Goal: Information Seeking & Learning: Learn about a topic

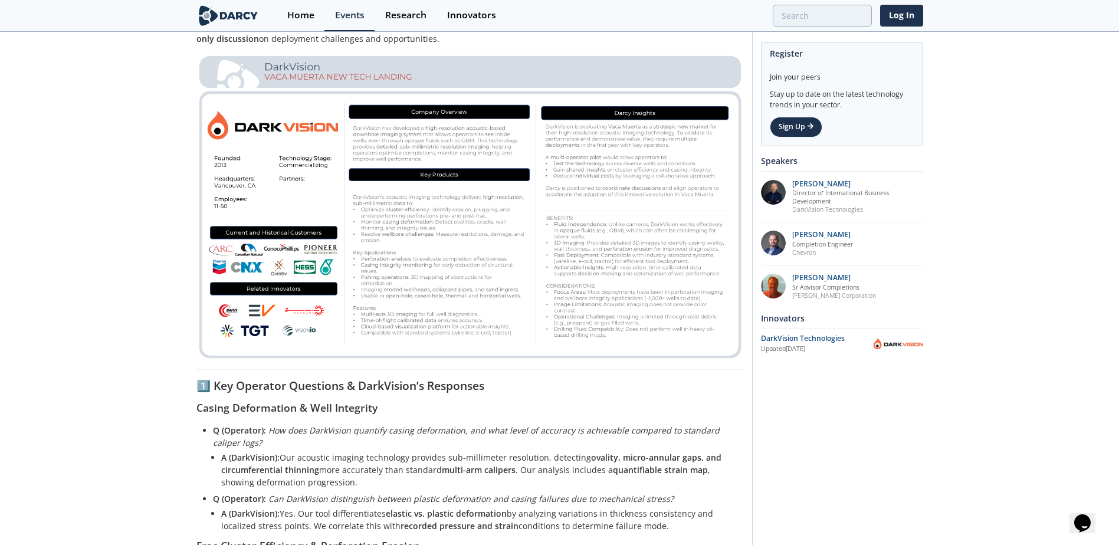
click at [318, 267] on img at bounding box center [469, 207] width 547 height 308
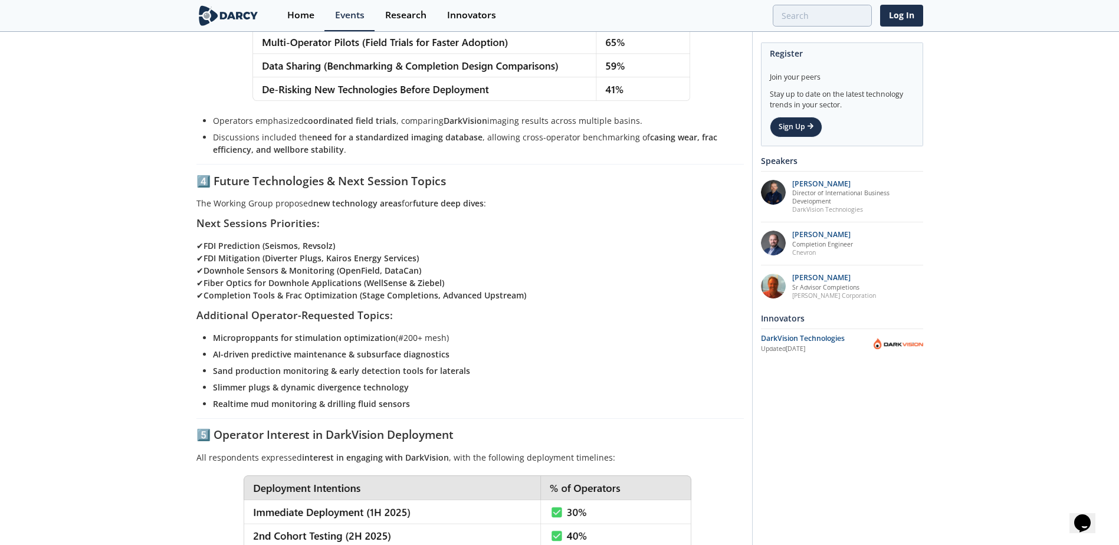
scroll to position [1562, 0]
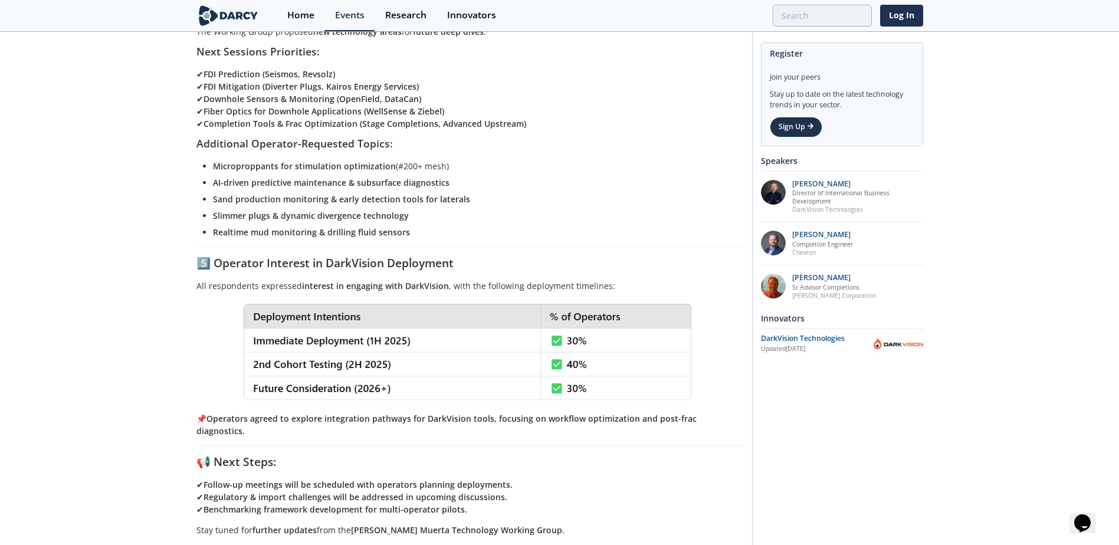
click at [346, 491] on strong "Regulatory & import challenges will be addressed in upcoming discussions." at bounding box center [355, 496] width 304 height 11
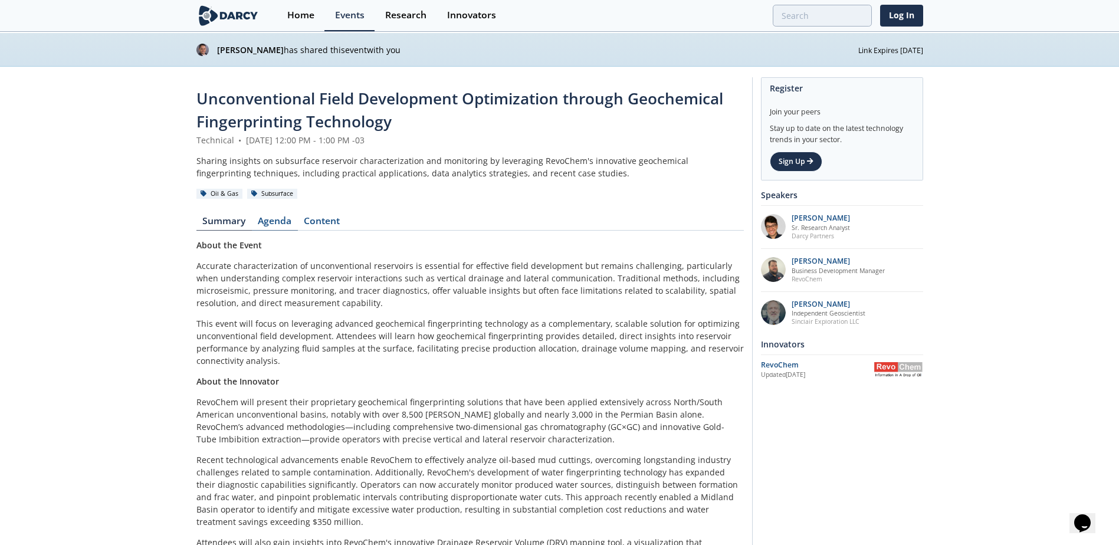
click at [277, 221] on link "Agenda" at bounding box center [275, 223] width 46 height 14
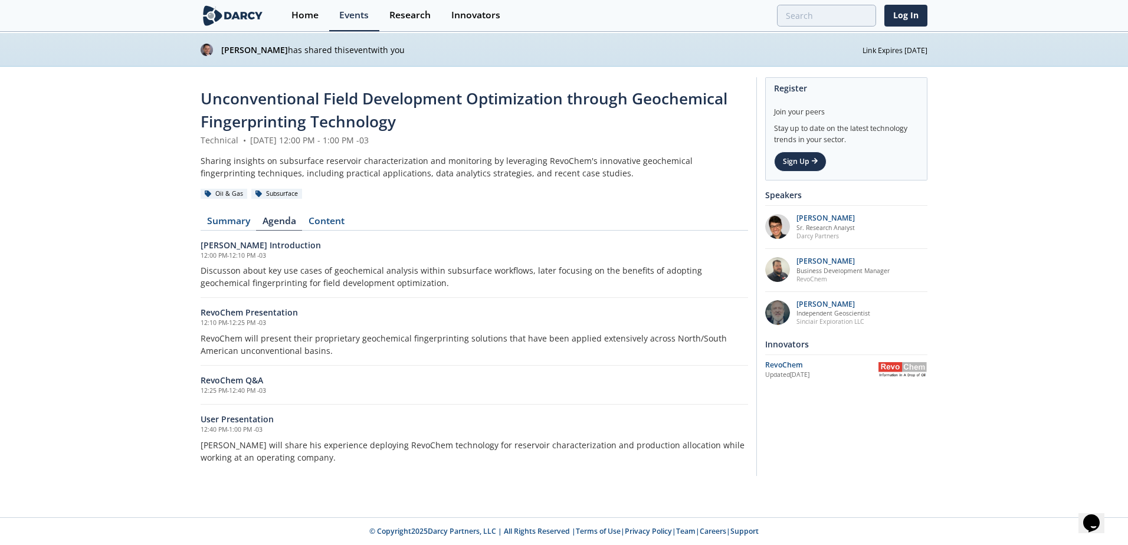
click at [245, 50] on strong "[PERSON_NAME]" at bounding box center [254, 49] width 67 height 11
click at [452, 195] on div "Oil & Gas Subsurface" at bounding box center [474, 194] width 547 height 12
click at [311, 15] on div "Home" at bounding box center [304, 15] width 27 height 9
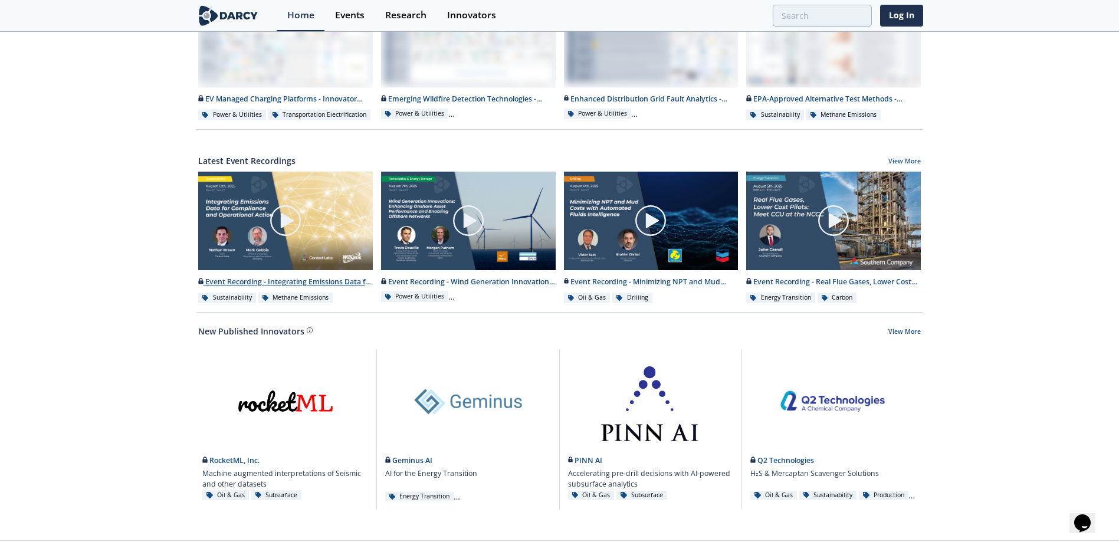
scroll to position [525, 0]
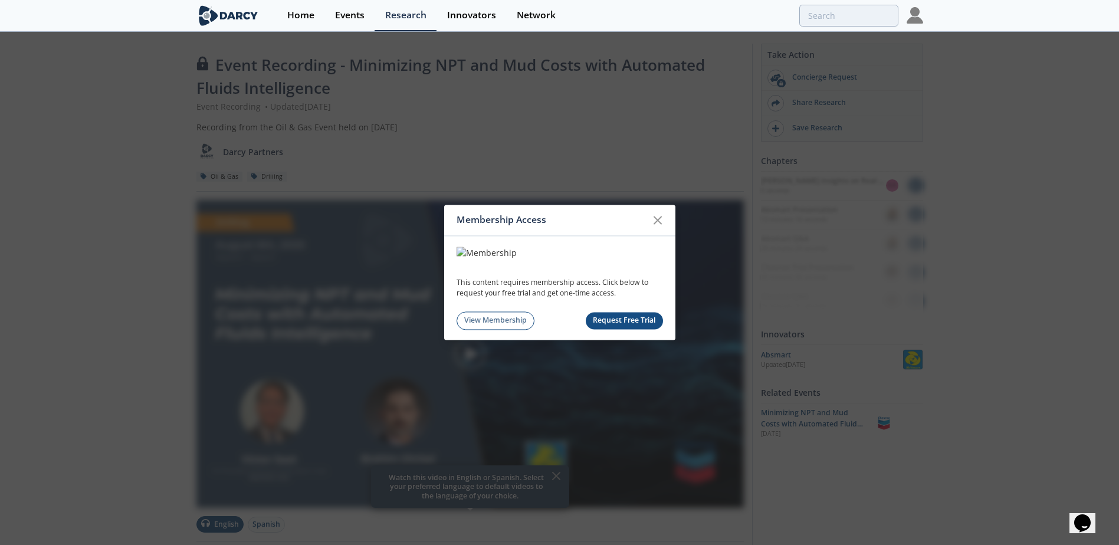
click at [609, 324] on button "Request Free Trial" at bounding box center [624, 320] width 77 height 17
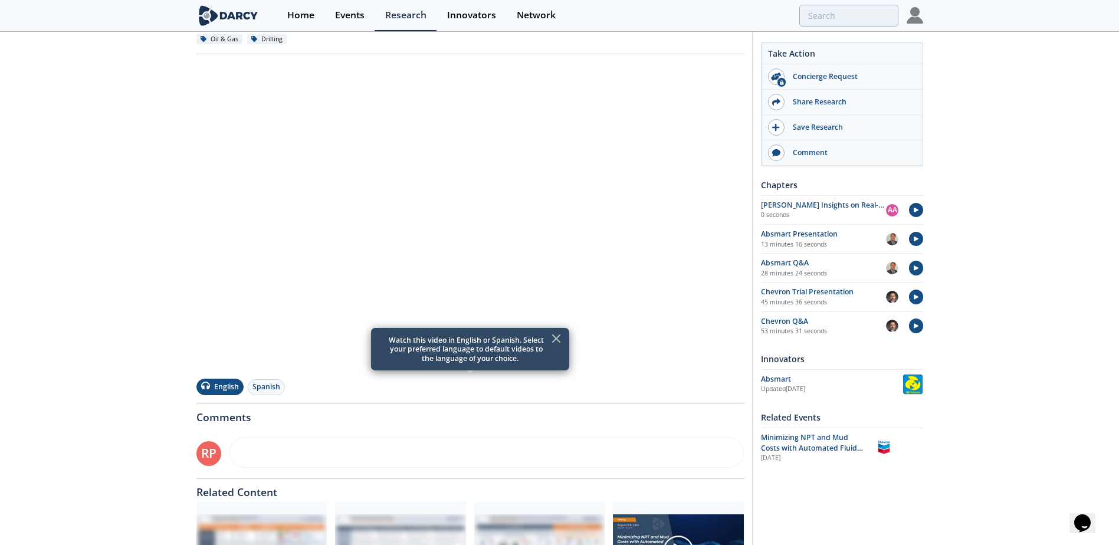
scroll to position [177, 0]
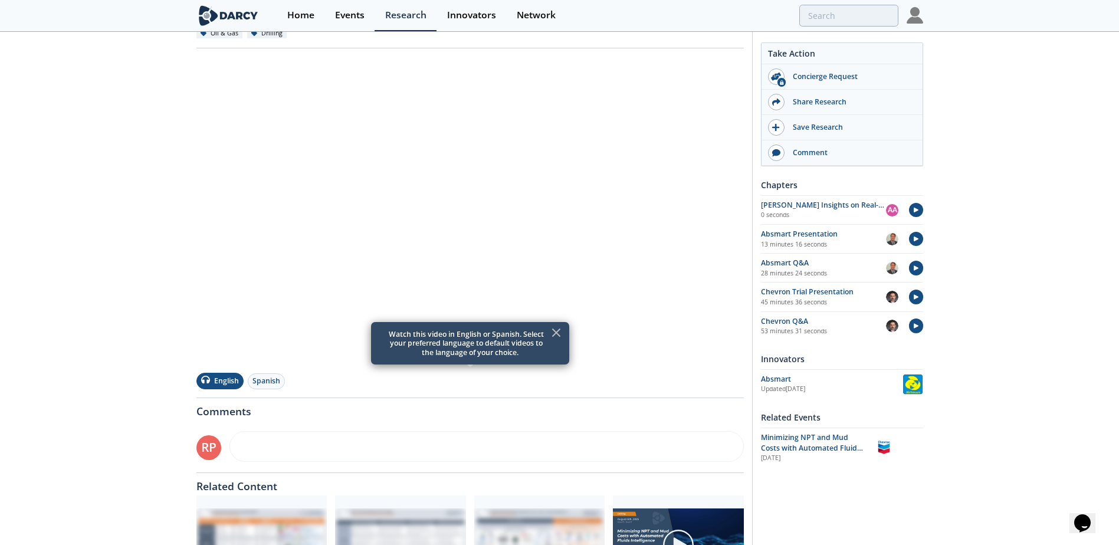
click at [553, 332] on icon at bounding box center [556, 333] width 14 height 14
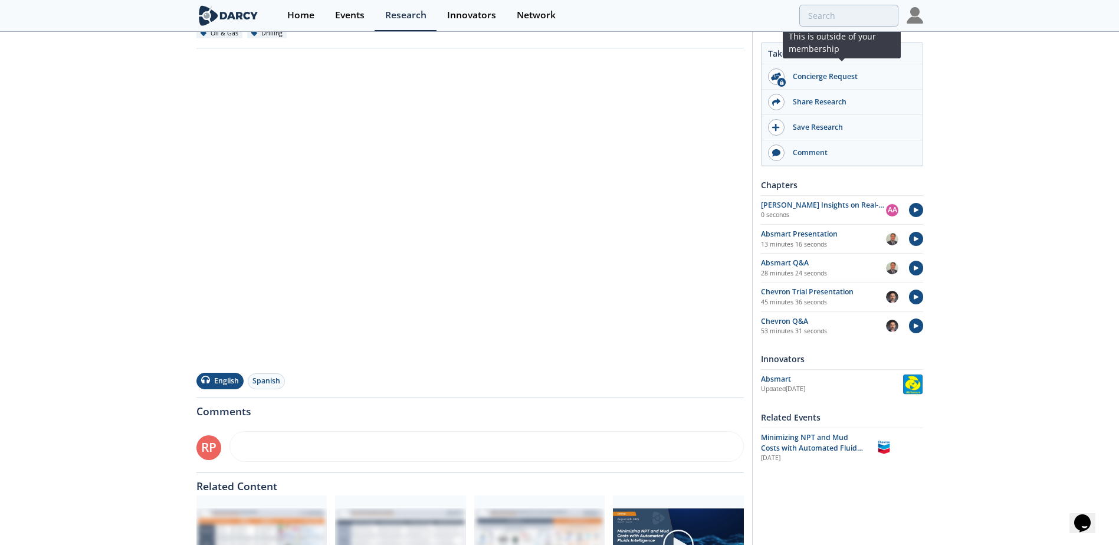
scroll to position [118, 0]
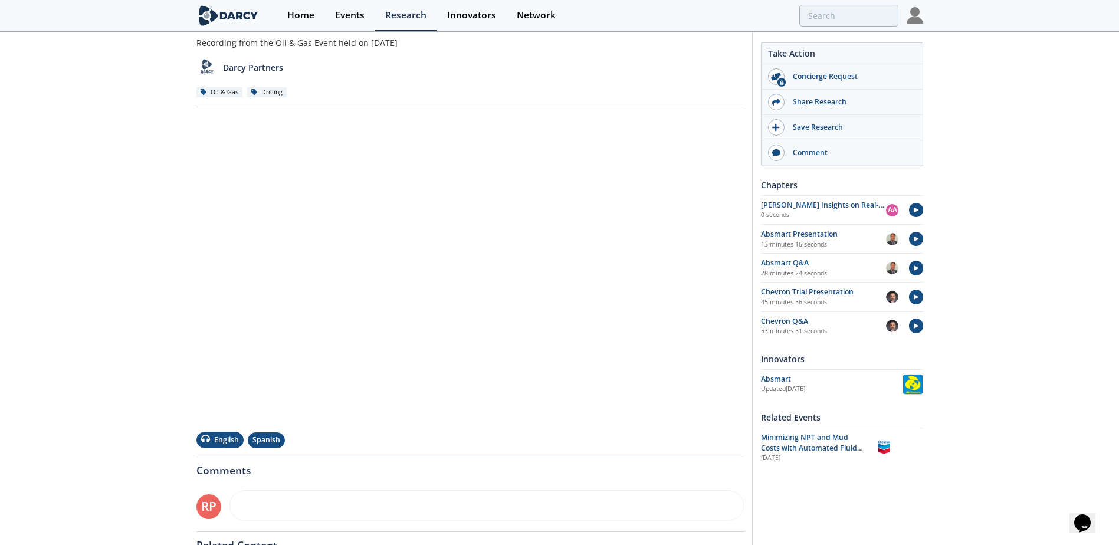
click at [270, 436] on button "Spanish" at bounding box center [266, 440] width 37 height 16
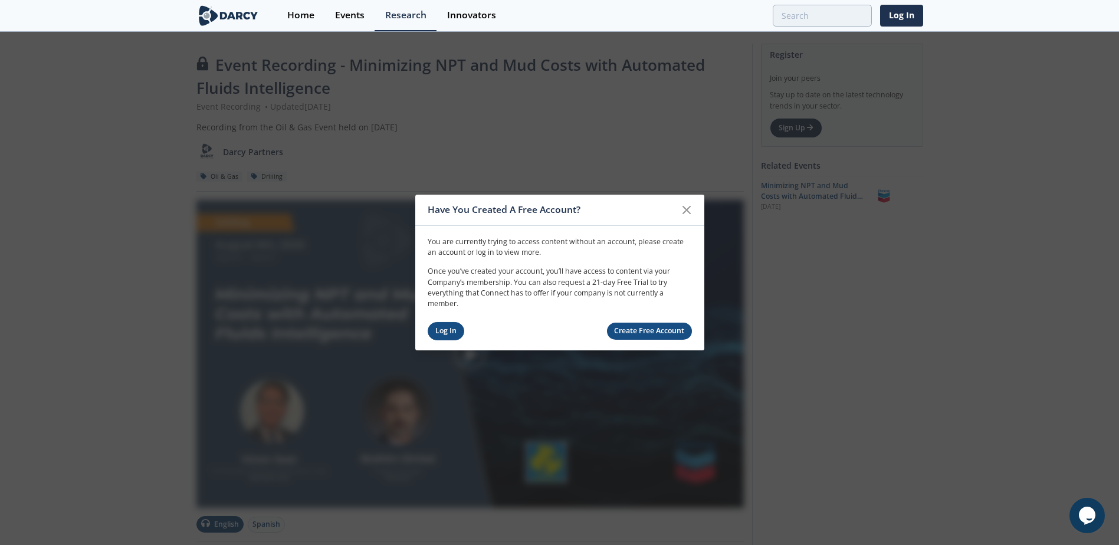
click at [444, 327] on link "Log In" at bounding box center [446, 331] width 37 height 18
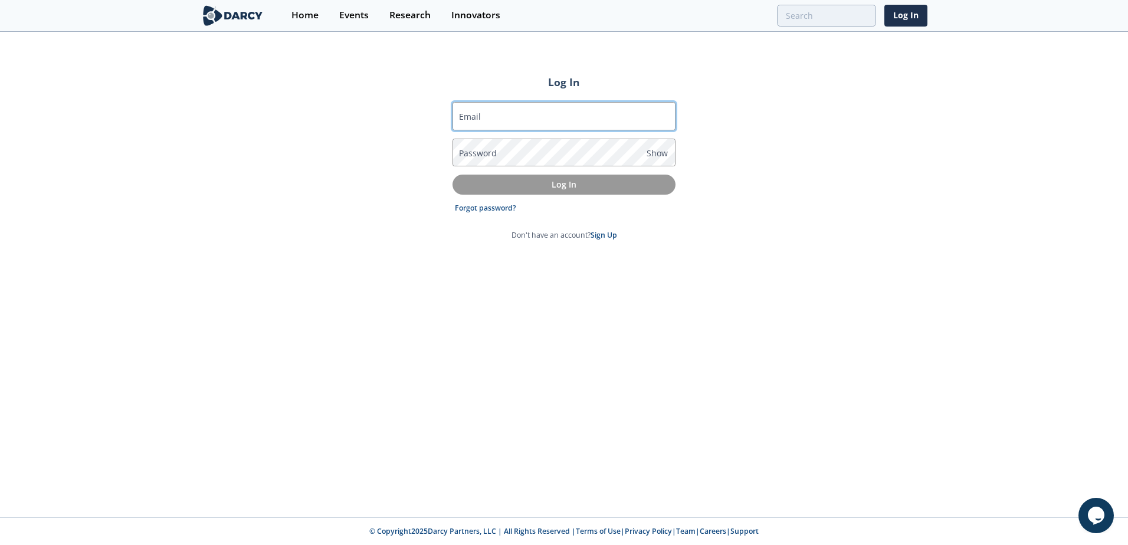
click at [567, 115] on input "Email" at bounding box center [563, 116] width 223 height 28
type input "rpamich@pan-energy.com"
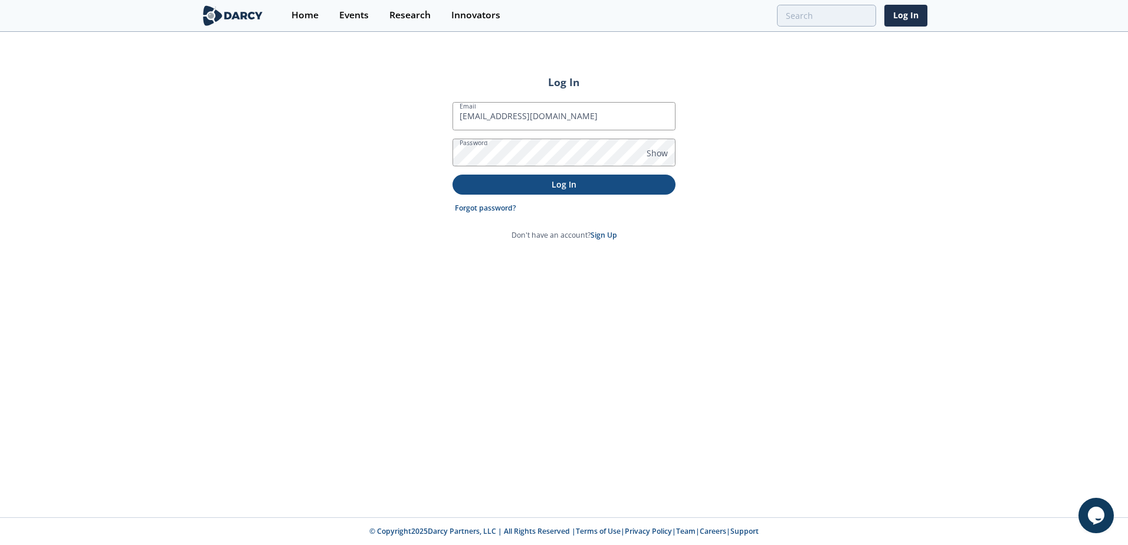
click at [559, 183] on p "Log In" at bounding box center [564, 184] width 206 height 12
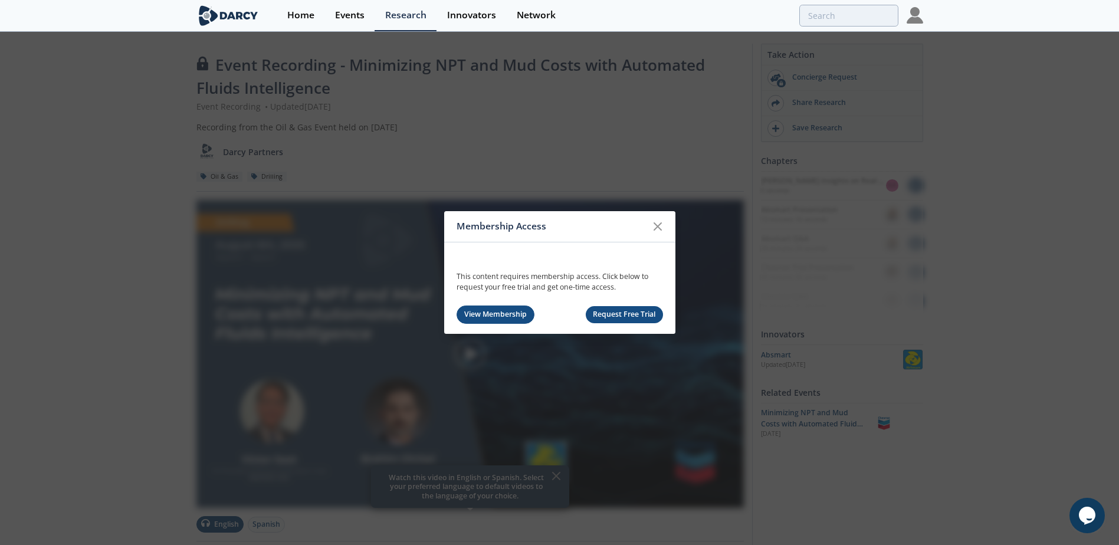
click at [487, 321] on link "View Membership" at bounding box center [495, 315] width 78 height 18
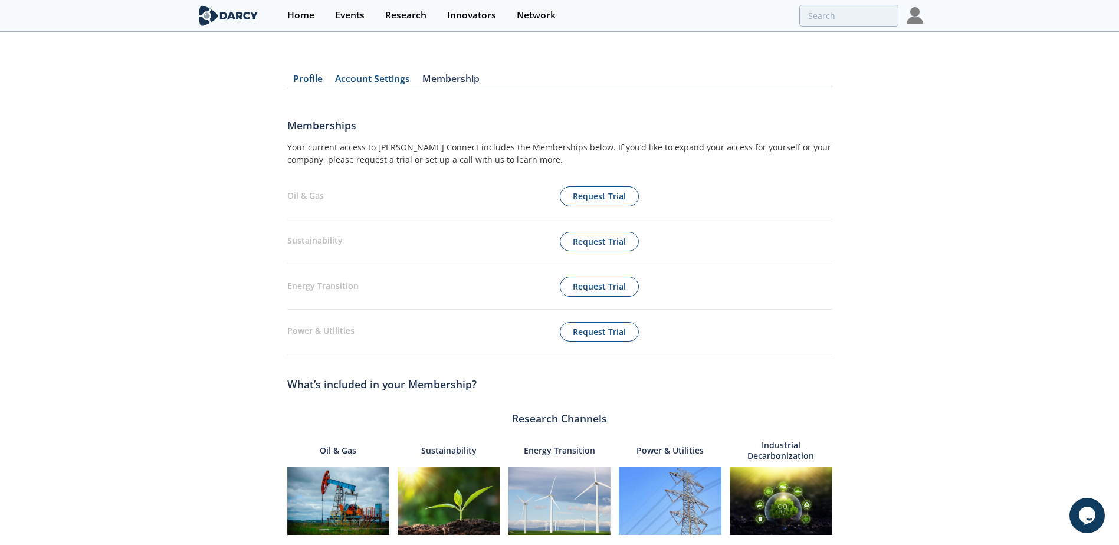
click at [917, 15] on img at bounding box center [914, 15] width 17 height 17
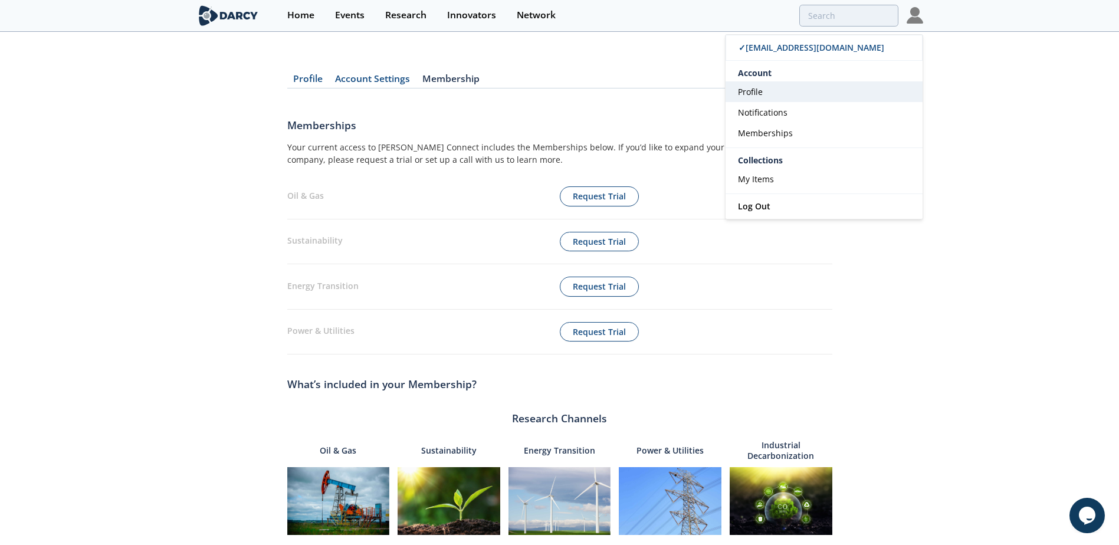
click at [748, 90] on span "Profile" at bounding box center [750, 91] width 25 height 11
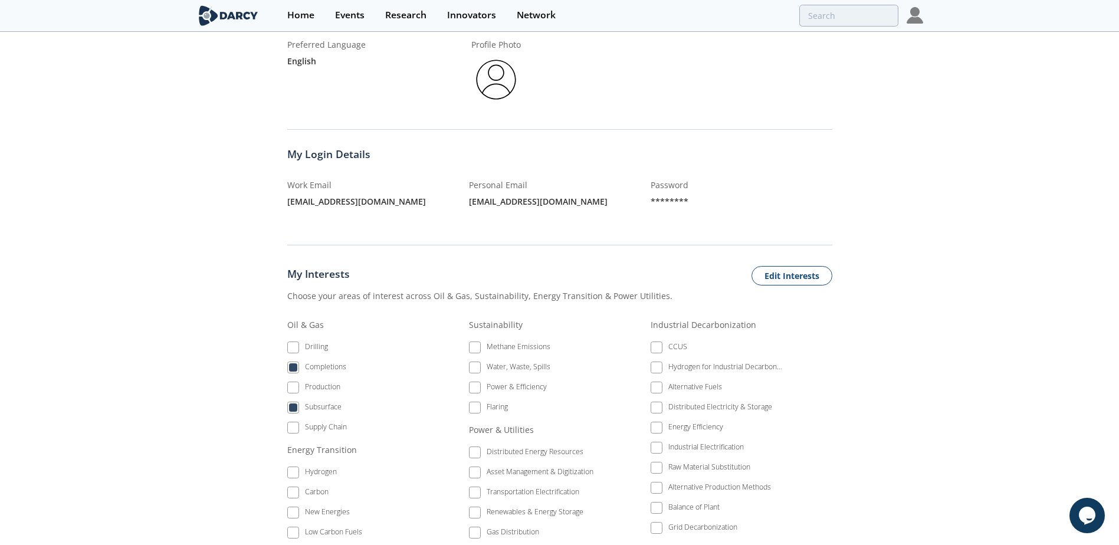
scroll to position [354, 0]
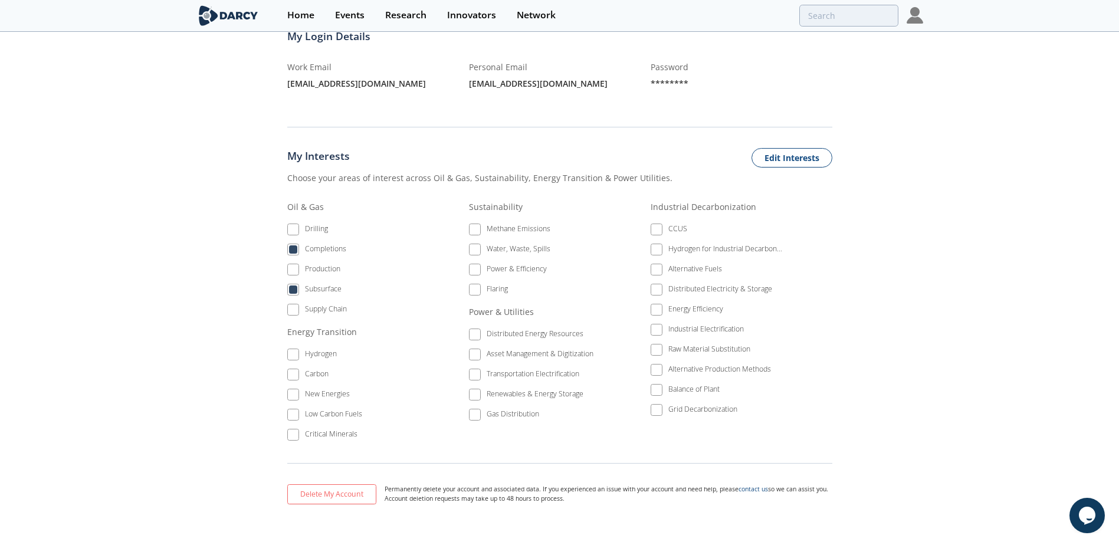
click at [292, 261] on li "Production" at bounding box center [353, 271] width 132 height 20
click at [294, 281] on li "Subsurface" at bounding box center [353, 291] width 132 height 20
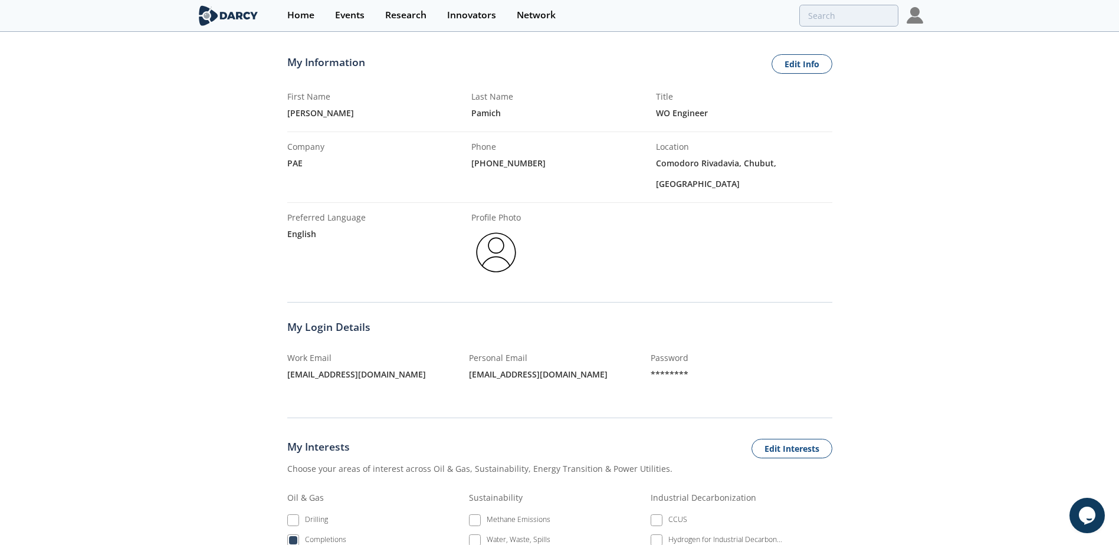
scroll to position [0, 0]
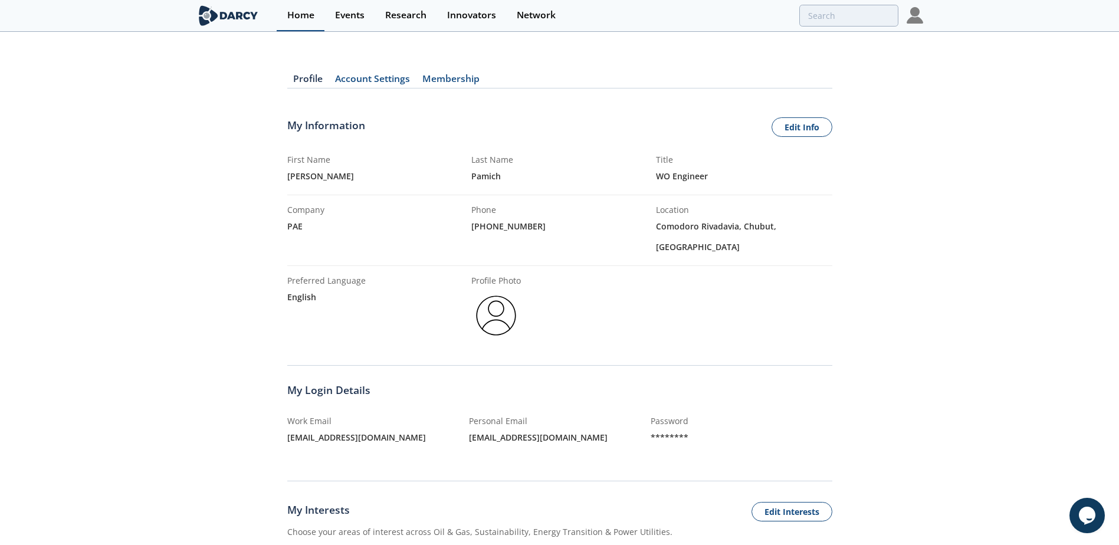
click at [311, 15] on div "Home" at bounding box center [300, 15] width 27 height 9
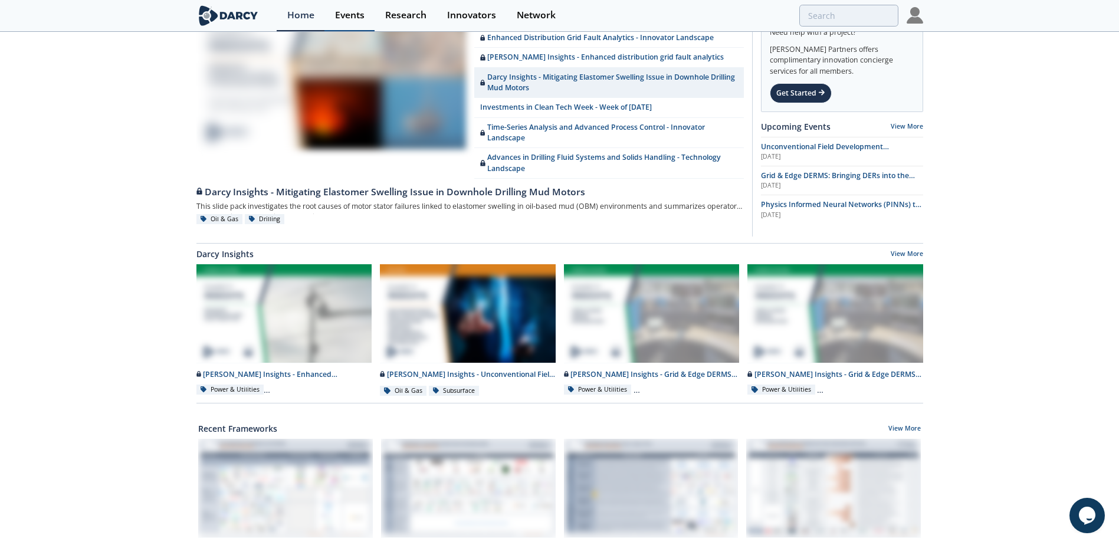
scroll to position [59, 0]
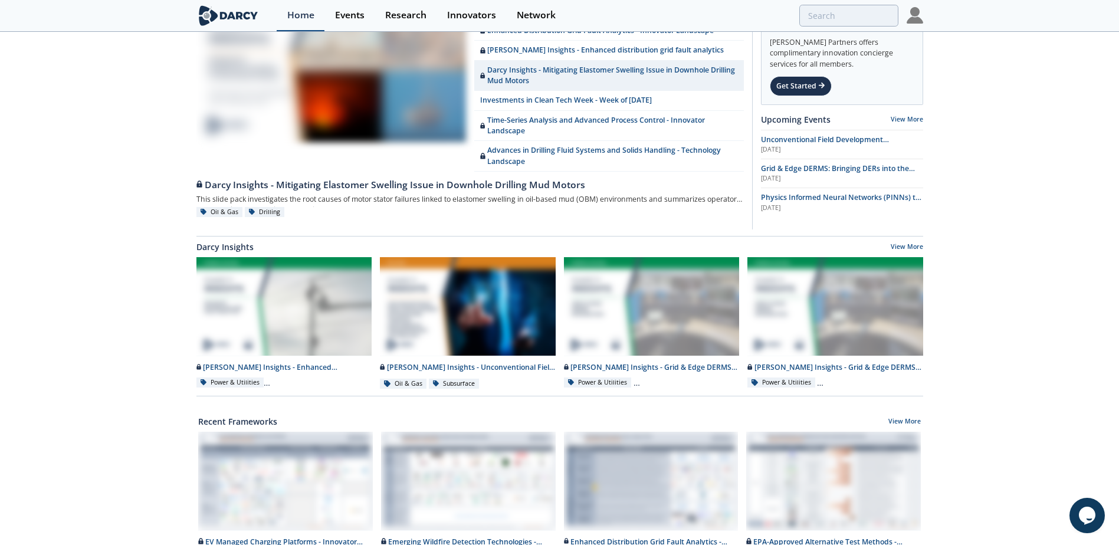
click at [310, 14] on div "Home" at bounding box center [300, 15] width 27 height 9
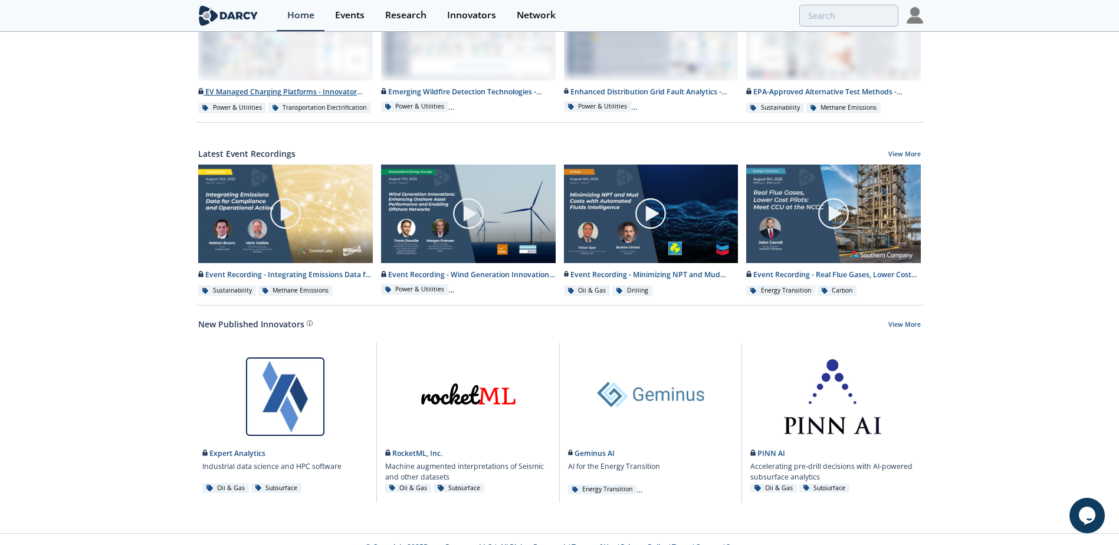
scroll to position [349, 0]
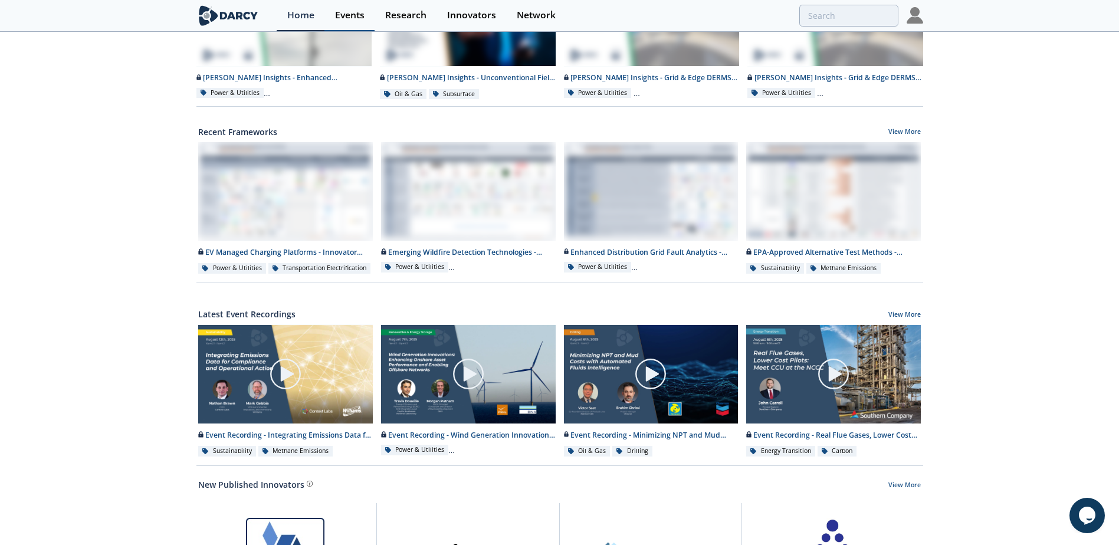
click at [352, 11] on div "Events" at bounding box center [349, 15] width 29 height 9
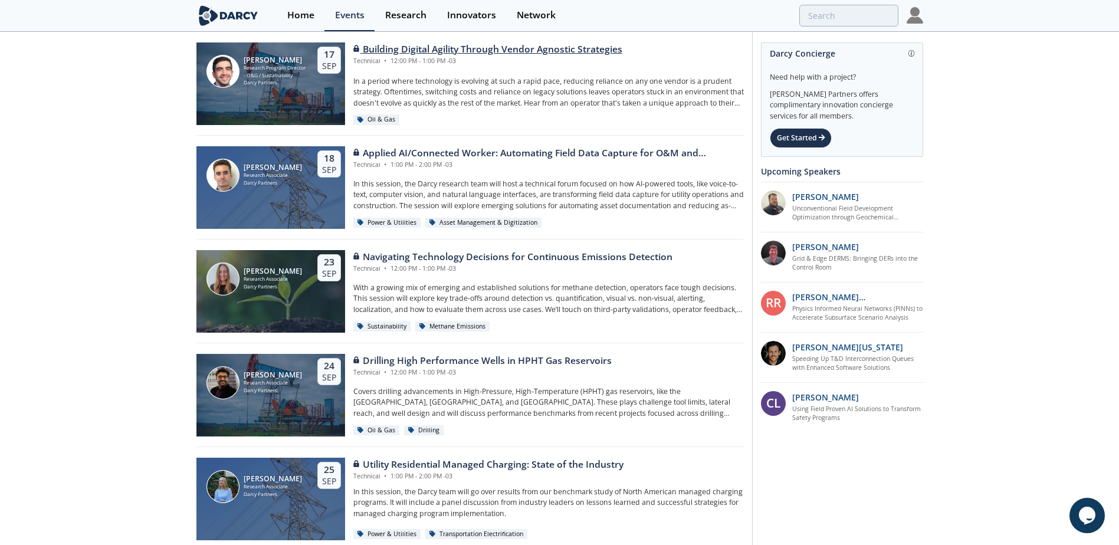
scroll to position [997, 0]
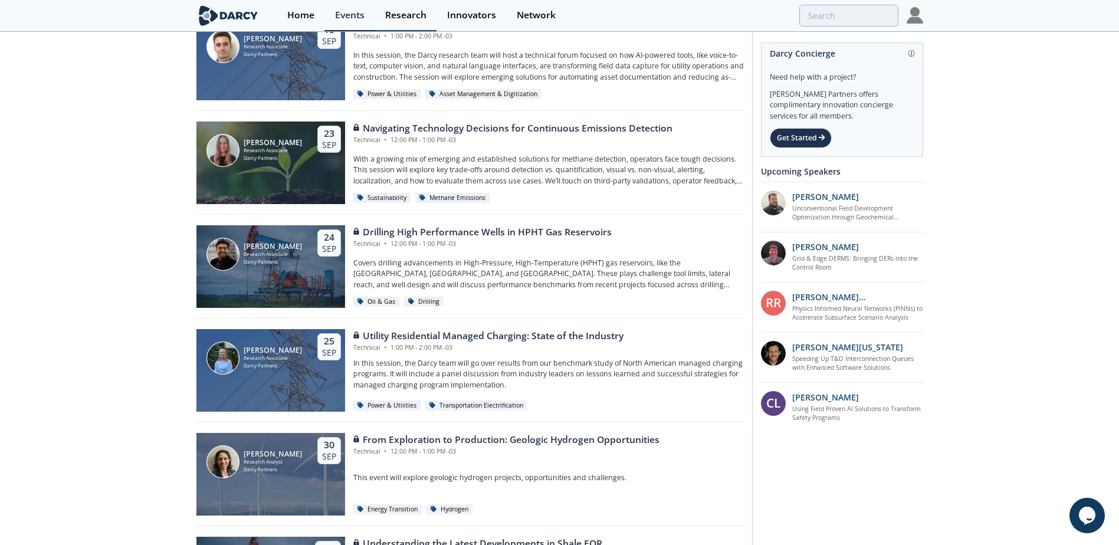
click at [416, 11] on div "Research" at bounding box center [405, 15] width 41 height 9
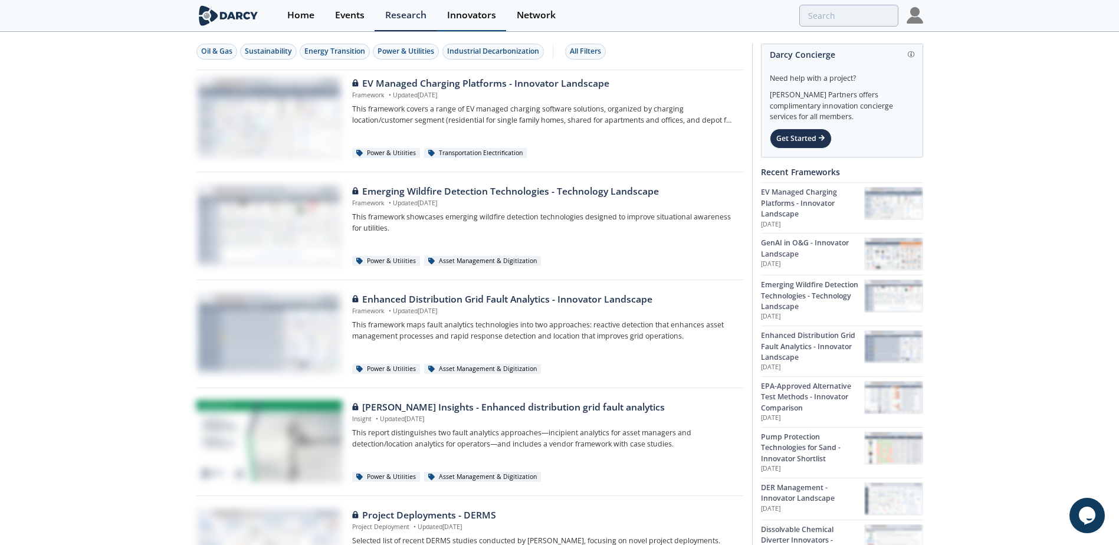
click at [468, 14] on div "Innovators" at bounding box center [471, 15] width 49 height 9
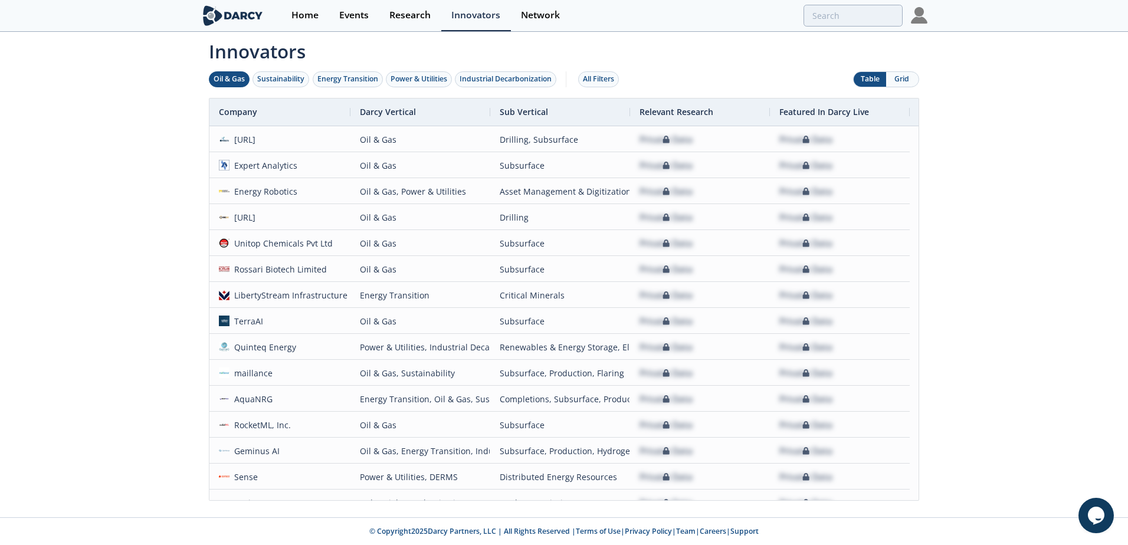
click at [236, 80] on div "Oil & Gas" at bounding box center [228, 79] width 31 height 11
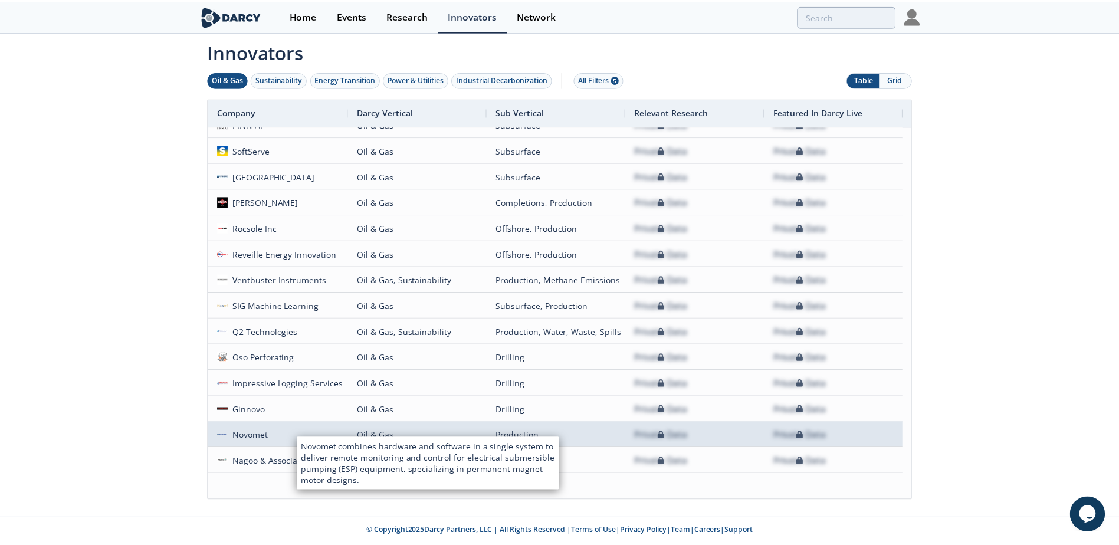
scroll to position [301, 0]
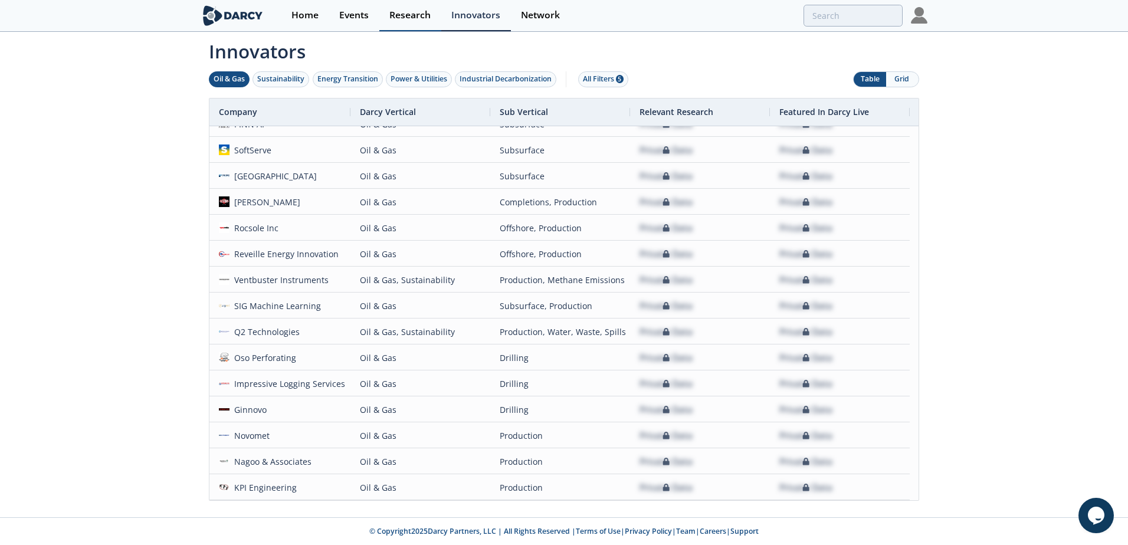
click at [409, 13] on div "Research" at bounding box center [409, 15] width 41 height 9
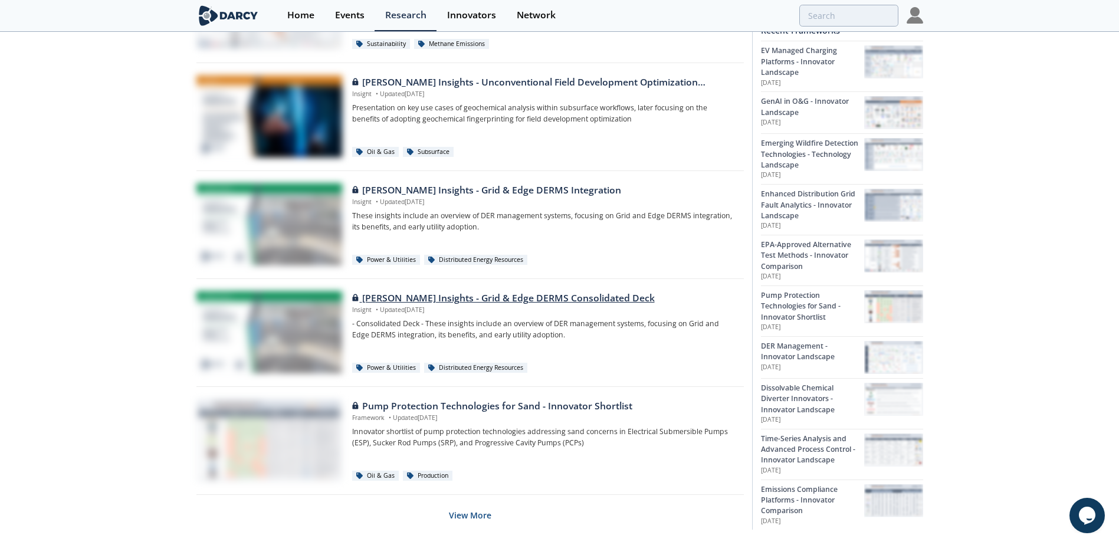
scroll to position [678, 0]
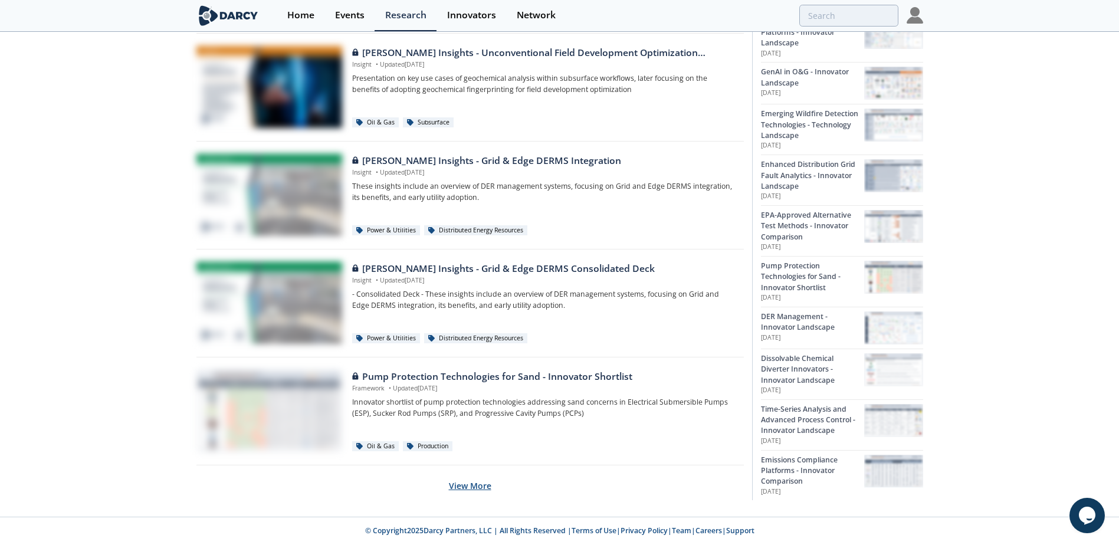
click at [474, 488] on button "View More" at bounding box center [470, 485] width 42 height 29
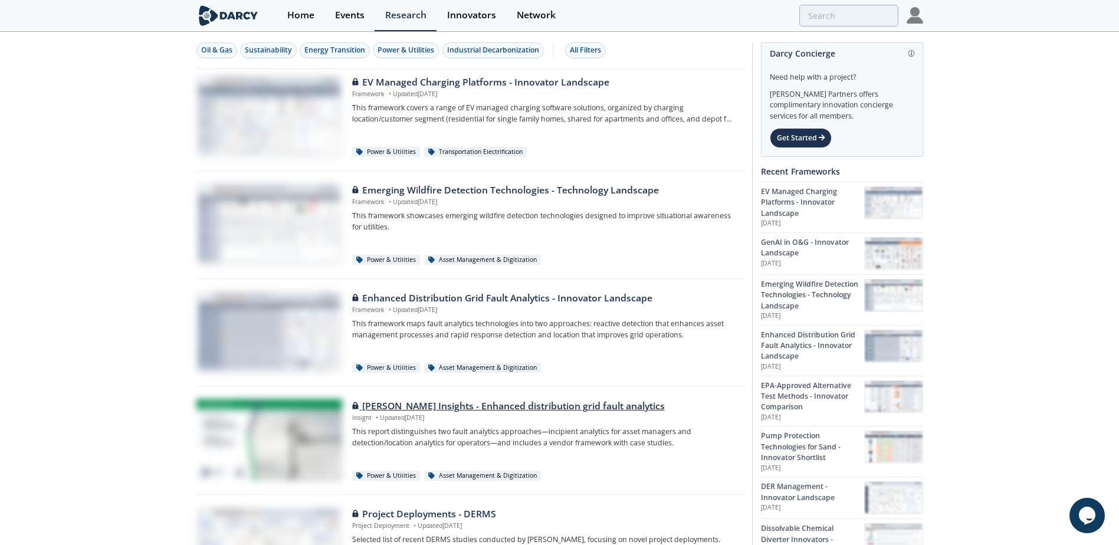
scroll to position [0, 0]
click at [224, 47] on div "Oil & Gas" at bounding box center [216, 51] width 31 height 11
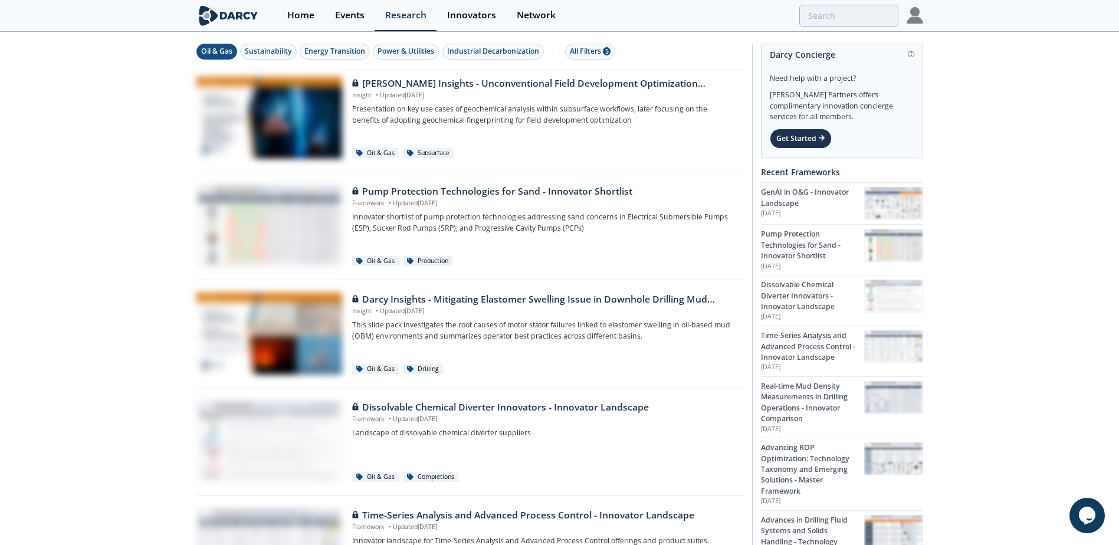
click at [224, 52] on div "Oil & Gas" at bounding box center [216, 51] width 31 height 11
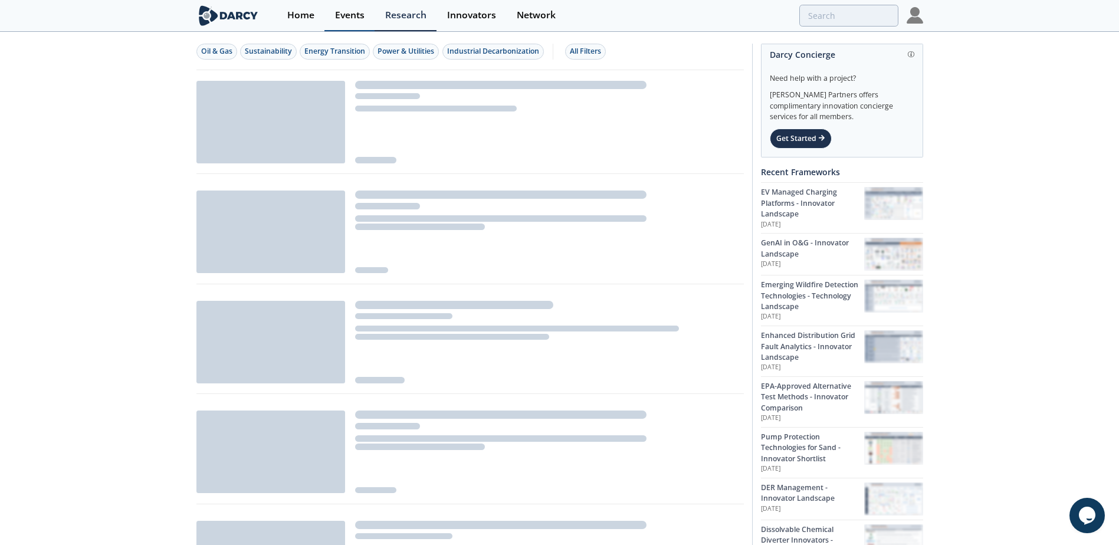
click at [350, 15] on div "Events" at bounding box center [349, 15] width 29 height 9
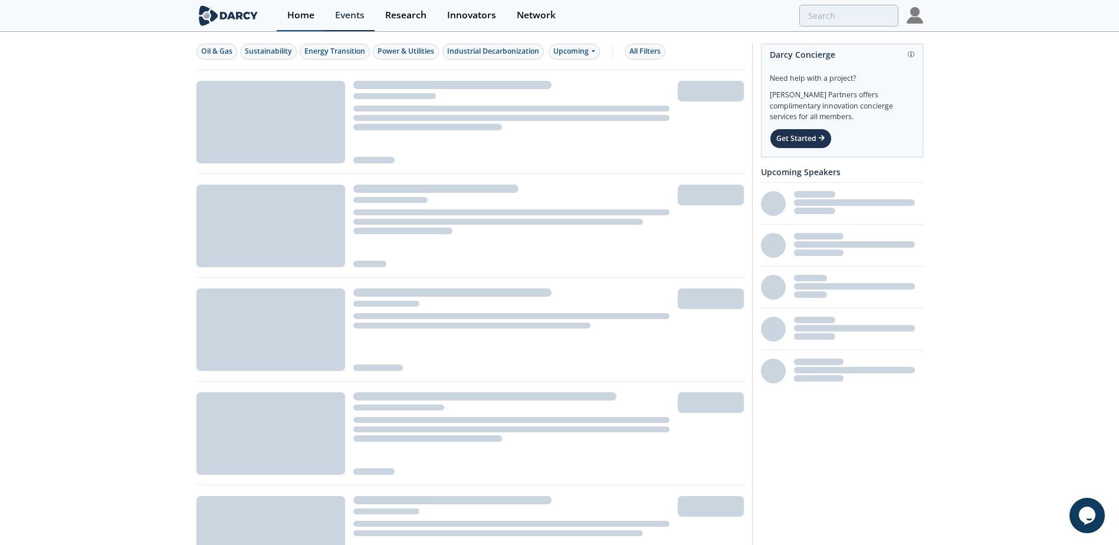
click at [303, 17] on div "Home" at bounding box center [300, 15] width 27 height 9
